Goal: Task Accomplishment & Management: Manage account settings

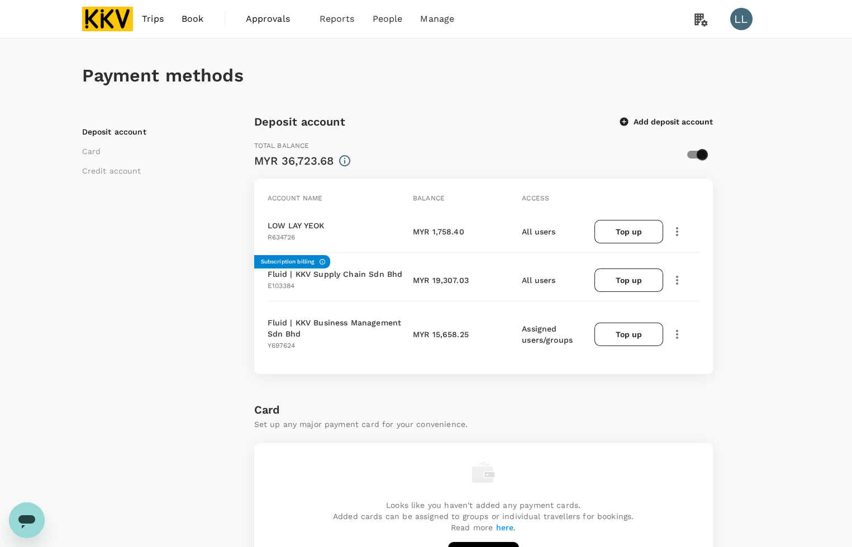
click at [778, 266] on div "Payment methods Deposit account Card Credit account Deposit account Add deposit…" at bounding box center [426, 518] width 715 height 958
click at [675, 227] on icon "button" at bounding box center [676, 231] width 13 height 13
click at [705, 313] on span "View transactions" at bounding box center [743, 307] width 134 height 13
click at [674, 225] on icon "button" at bounding box center [676, 231] width 13 height 13
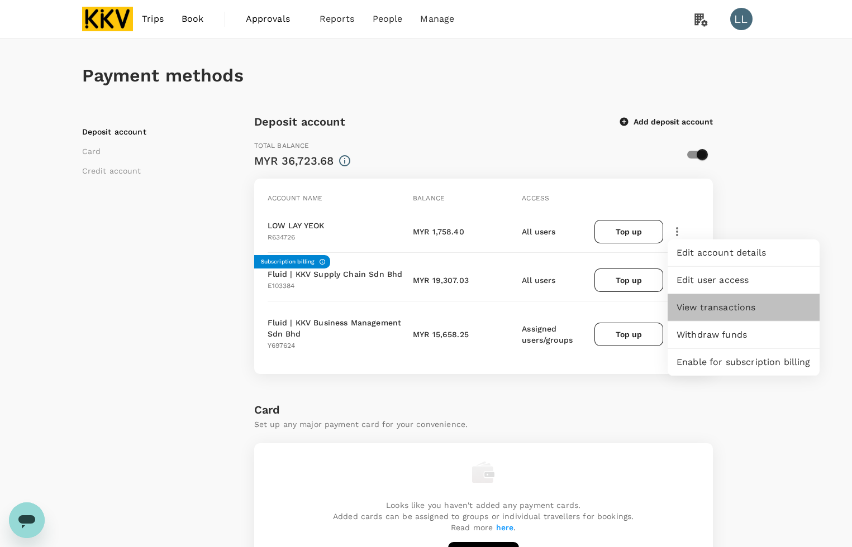
click at [715, 308] on span "View transactions" at bounding box center [743, 307] width 134 height 13
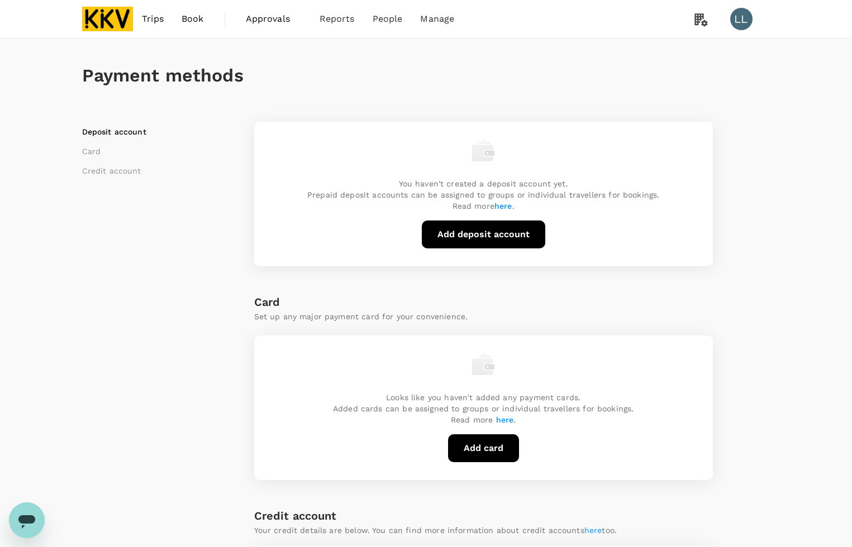
click at [760, 299] on div "Deposit account Card Credit account You haven't created a deposit account yet. …" at bounding box center [426, 447] width 688 height 669
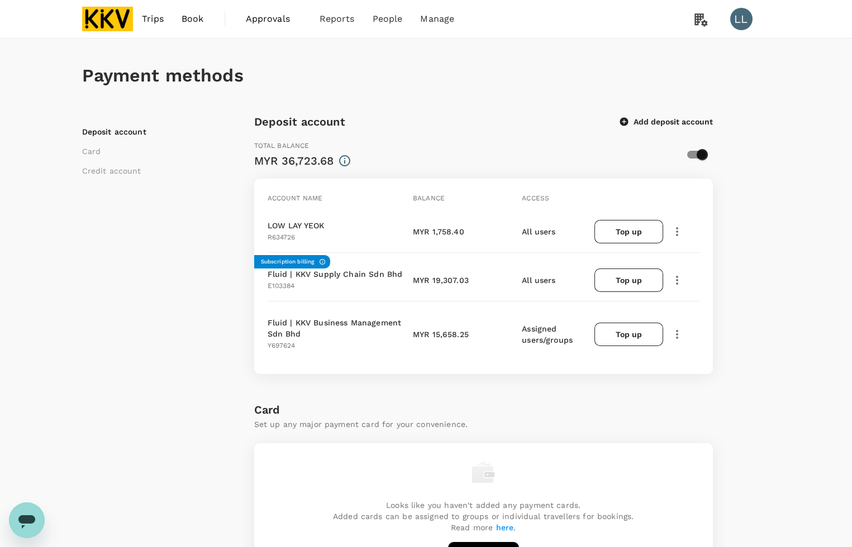
click at [815, 227] on div "Payment methods Deposit account Card Credit account Deposit account Add deposit…" at bounding box center [426, 527] width 852 height 976
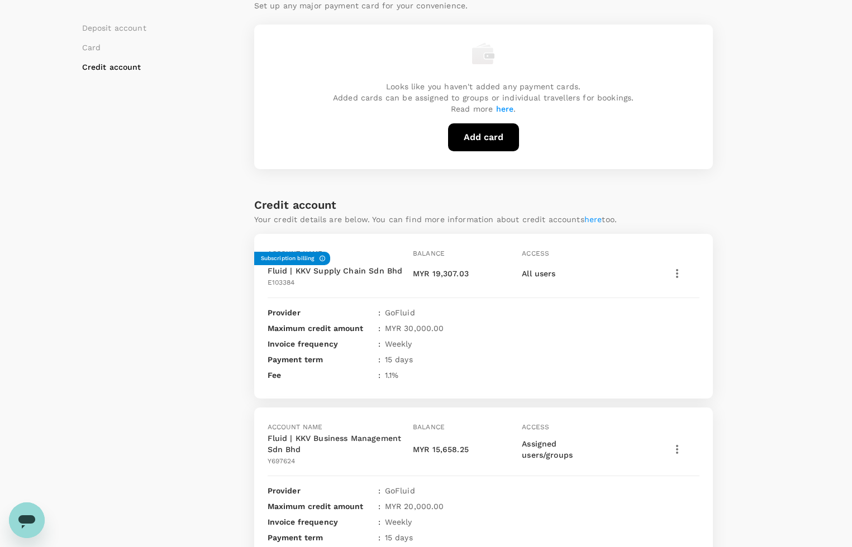
click at [776, 236] on div "Payment methods Deposit account Card Credit account Deposit account Add deposit…" at bounding box center [426, 99] width 715 height 958
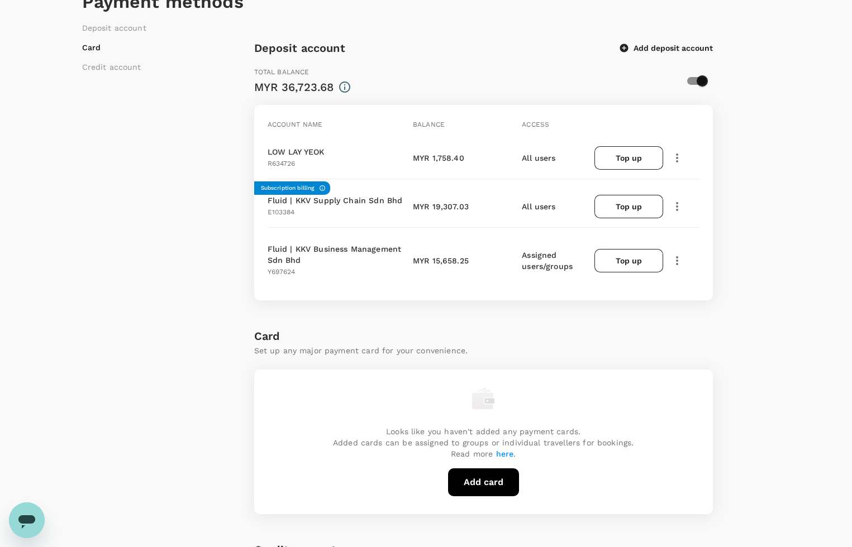
scroll to position [73, 0]
click at [771, 157] on div "Payment methods Deposit account Card Credit account Deposit account Add deposit…" at bounding box center [426, 444] width 715 height 958
click at [675, 157] on icon "button" at bounding box center [676, 158] width 13 height 13
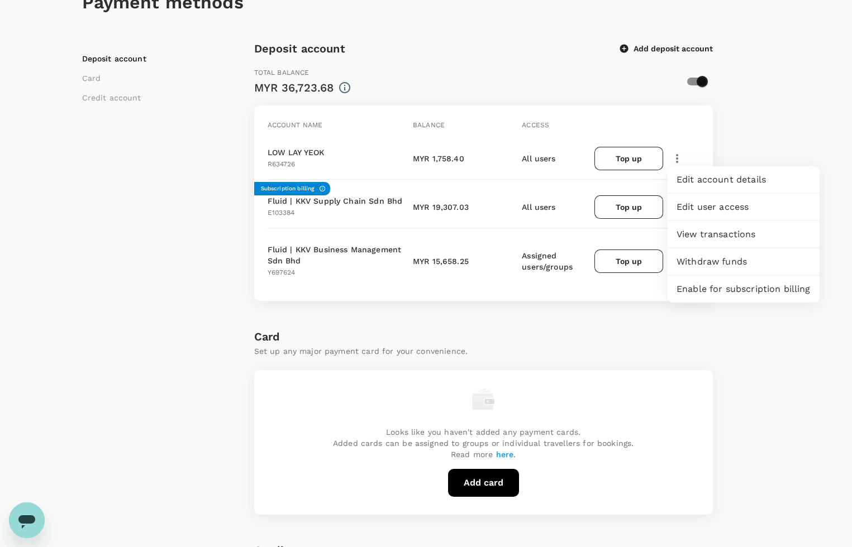
scroll to position [0, 0]
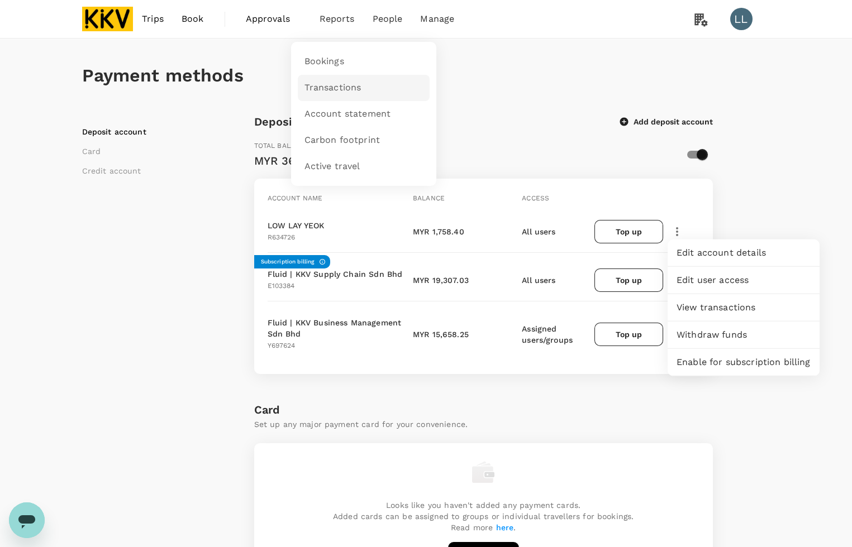
click at [331, 84] on span "Transactions" at bounding box center [332, 88] width 57 height 13
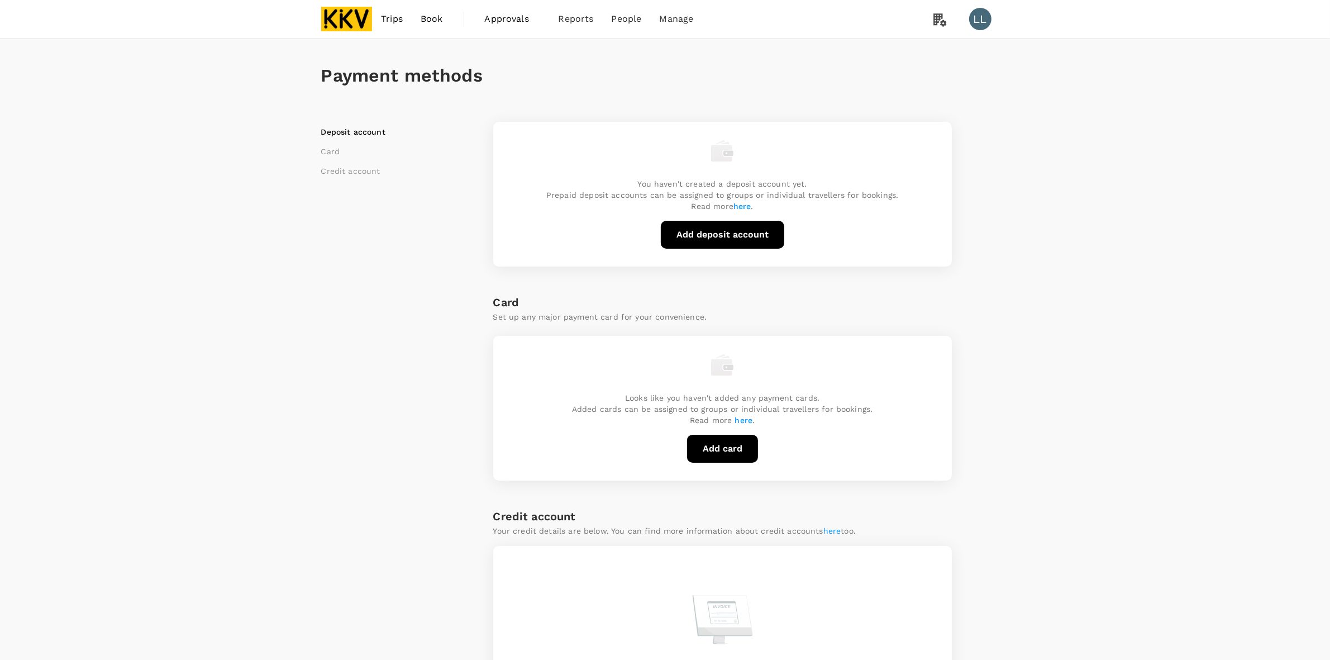
click at [1098, 282] on div "Payment methods Deposit account Card Credit account You haven't created a depos…" at bounding box center [665, 420] width 1330 height 762
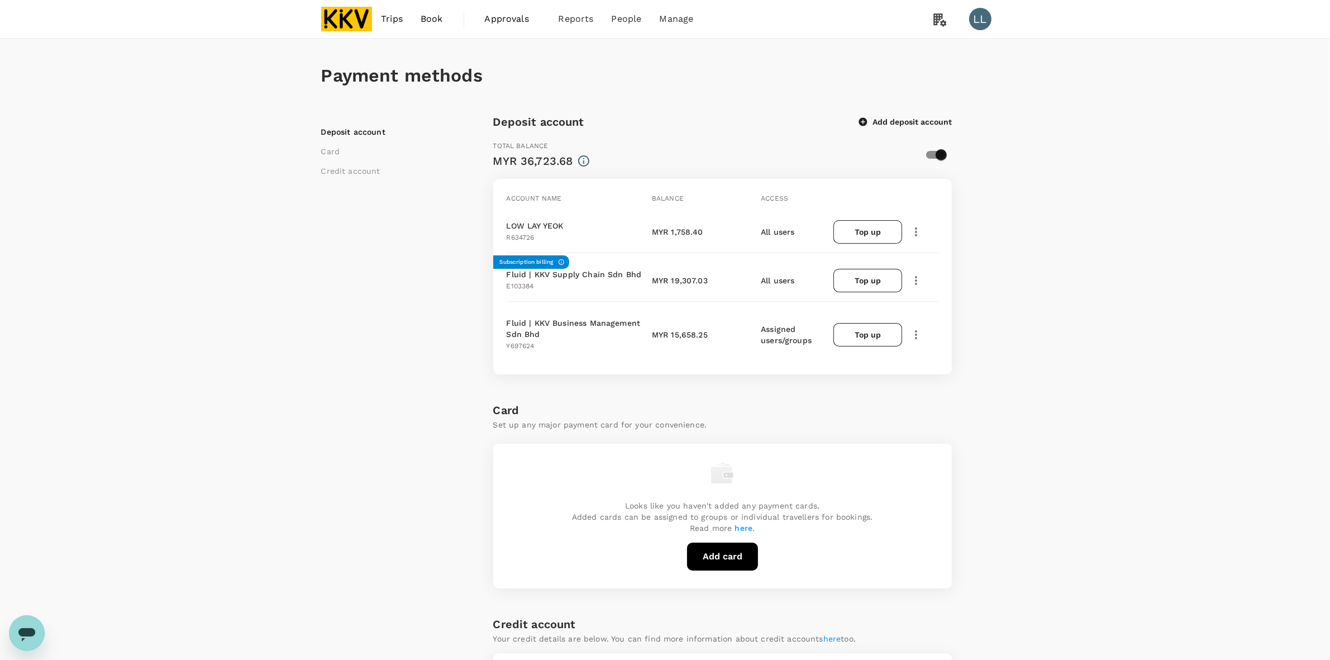
drag, startPoint x: 1163, startPoint y: 298, endPoint x: 1121, endPoint y: 350, distance: 67.1
click at [1163, 300] on div "Payment methods Deposit account Card Credit account Deposit account Add deposit…" at bounding box center [665, 527] width 1330 height 976
click at [914, 278] on icon "button" at bounding box center [915, 280] width 13 height 13
drag, startPoint x: 1109, startPoint y: 278, endPoint x: 1114, endPoint y: 278, distance: 5.6
click at [1114, 278] on div "Payment methods Deposit account Card Credit account Deposit account Add deposit…" at bounding box center [665, 527] width 1330 height 976
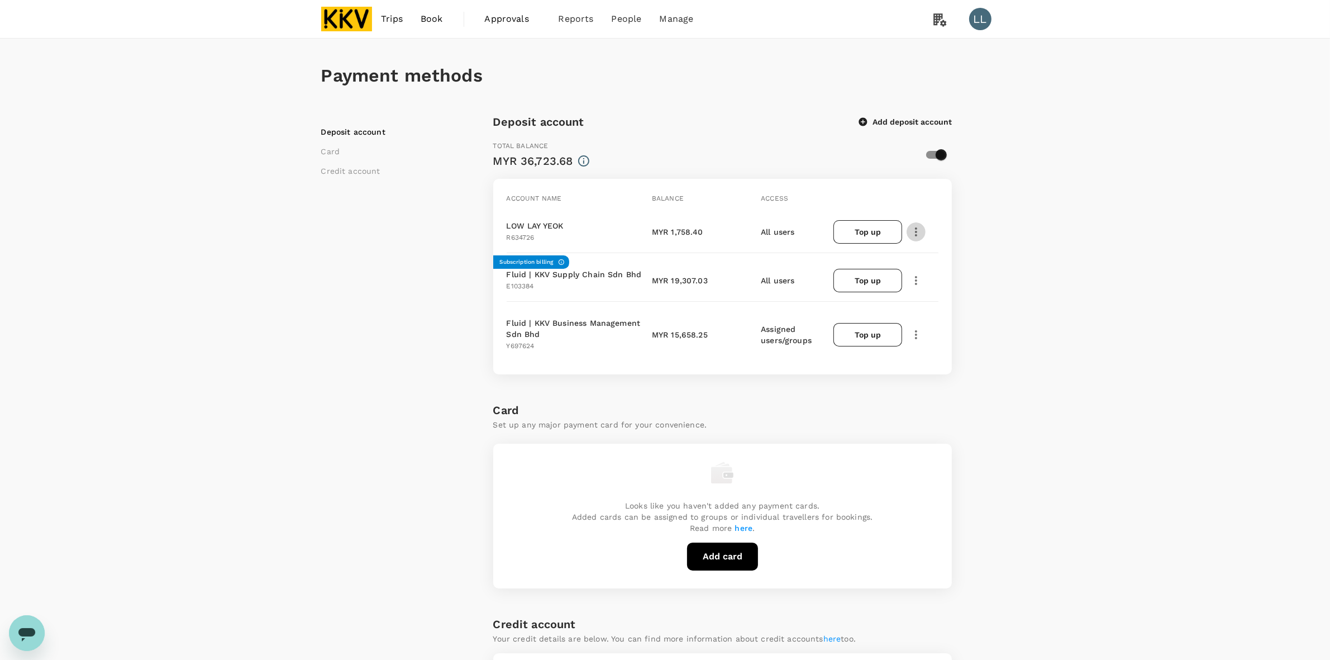
click at [911, 229] on icon "button" at bounding box center [915, 231] width 13 height 13
click at [952, 303] on span "View transactions" at bounding box center [982, 307] width 134 height 13
